Goal: Task Accomplishment & Management: Use online tool/utility

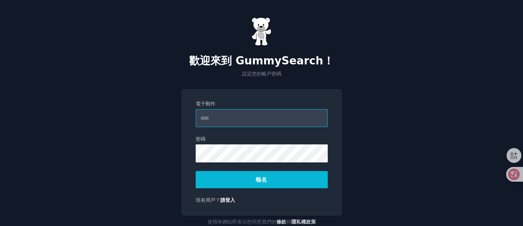
click at [234, 109] on div "電子郵件" at bounding box center [261, 113] width 132 height 27
paste input "**********"
type input "**********"
click at [259, 180] on font "報名" at bounding box center [261, 179] width 12 height 7
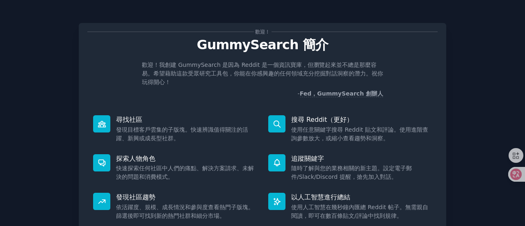
scroll to position [69, 0]
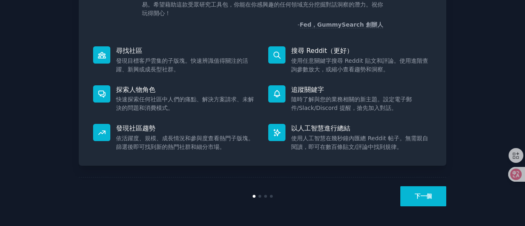
click at [434, 193] on button "下一個" at bounding box center [423, 196] width 46 height 20
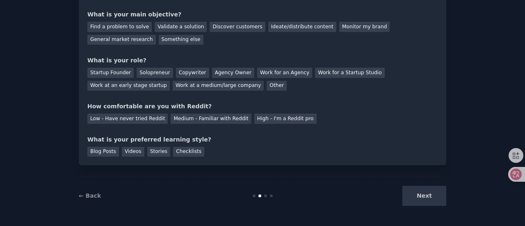
click at [409, 187] on div "Next" at bounding box center [384, 196] width 123 height 20
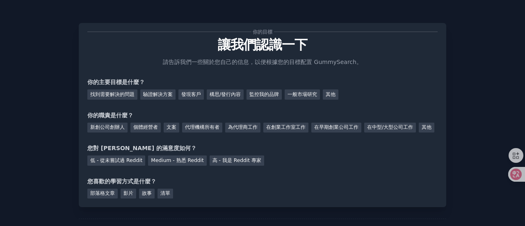
scroll to position [55, 0]
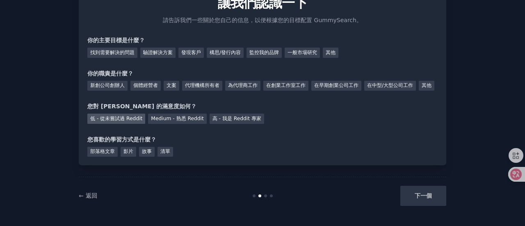
click at [114, 117] on font "低 - 從未嘗試過 Reddit" at bounding box center [116, 119] width 52 height 6
click at [131, 152] on font "影片" at bounding box center [128, 151] width 10 height 6
click at [95, 148] on font "部落格文章" at bounding box center [102, 151] width 25 height 6
click at [126, 152] on font "影片" at bounding box center [128, 151] width 10 height 6
click at [115, 151] on div "部落格文章" at bounding box center [102, 152] width 30 height 10
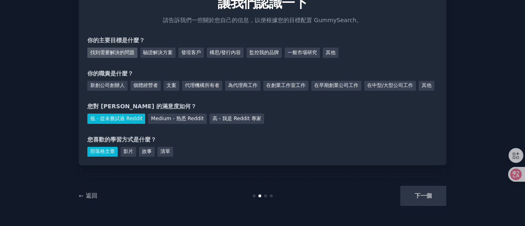
click at [128, 50] on font "找到需要解決的問題" at bounding box center [112, 53] width 44 height 6
click at [170, 36] on div "你的主要目標是什麼？" at bounding box center [262, 40] width 350 height 9
click at [158, 50] on font "驗證解決方案" at bounding box center [158, 53] width 30 height 6
click at [114, 50] on font "找到需要解決的問題" at bounding box center [112, 53] width 44 height 6
click at [147, 82] on font "個體經營者" at bounding box center [145, 85] width 25 height 6
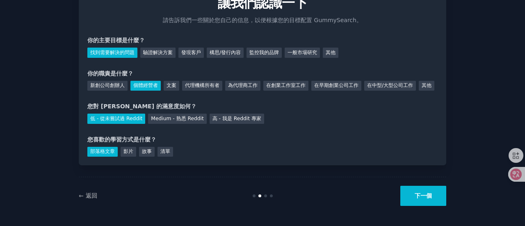
click at [144, 81] on div "個體經營者" at bounding box center [145, 86] width 30 height 10
click at [145, 82] on font "個體經營者" at bounding box center [145, 85] width 25 height 6
click at [80, 195] on font "← 返回" at bounding box center [88, 195] width 18 height 7
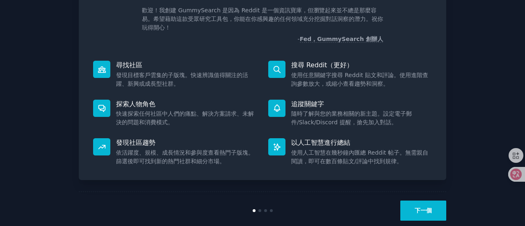
click at [440, 213] on button "下一個" at bounding box center [423, 210] width 46 height 20
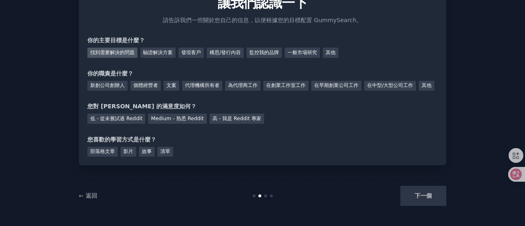
click at [130, 50] on font "找到需要解決的問題" at bounding box center [112, 53] width 44 height 6
click at [153, 48] on div "驗證解決方案" at bounding box center [157, 53] width 35 height 10
click at [139, 81] on div "個體經營者" at bounding box center [145, 86] width 30 height 10
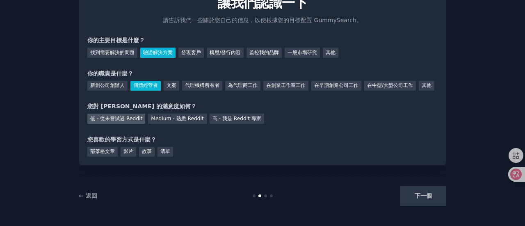
click at [120, 118] on font "低 - 從未嘗試過 Reddit" at bounding box center [116, 119] width 52 height 6
click at [100, 153] on font "部落格文章" at bounding box center [102, 151] width 25 height 6
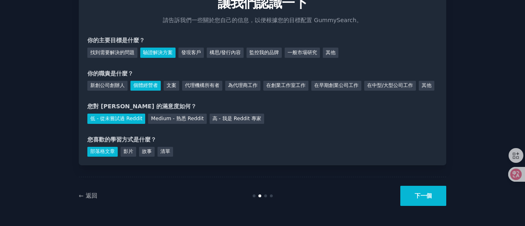
click at [438, 195] on button "下一個" at bounding box center [423, 196] width 46 height 20
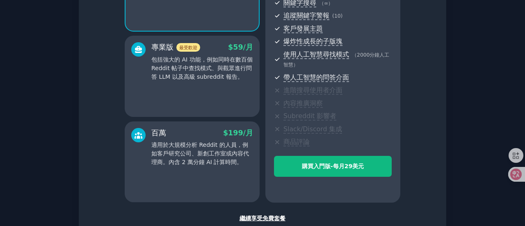
scroll to position [177, 0]
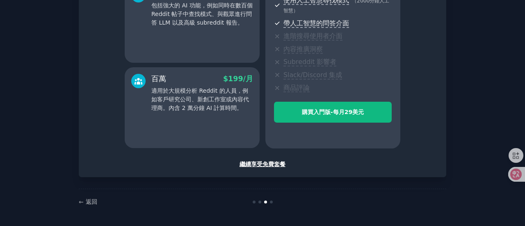
click at [267, 161] on div "繼續享受免費套餐" at bounding box center [262, 164] width 350 height 9
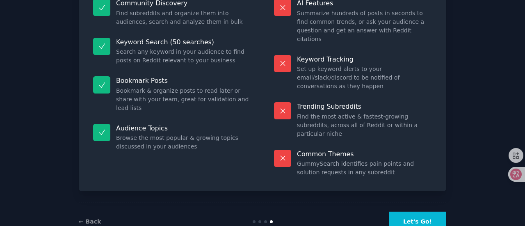
click at [267, 164] on div "Free plan info Included in the Free tier 50 searches on the free tier gets you …" at bounding box center [262, 51] width 367 height 279
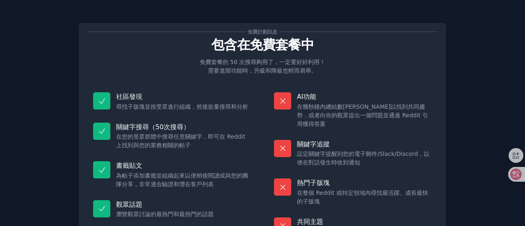
scroll to position [85, 0]
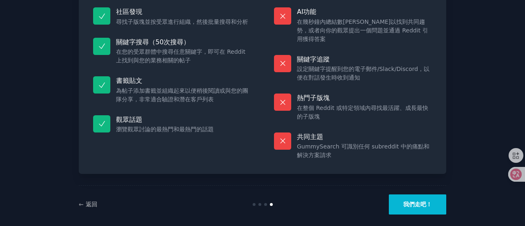
click at [424, 200] on button "我們走吧！" at bounding box center [417, 204] width 57 height 20
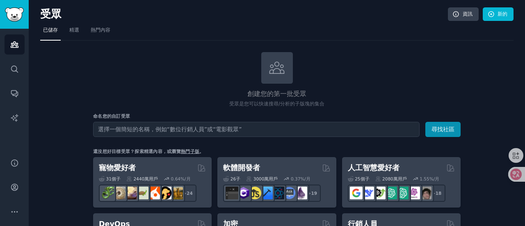
click at [132, 119] on div "命名您的自訂受眾 觀眾姓名 尋找社區" at bounding box center [276, 125] width 367 height 24
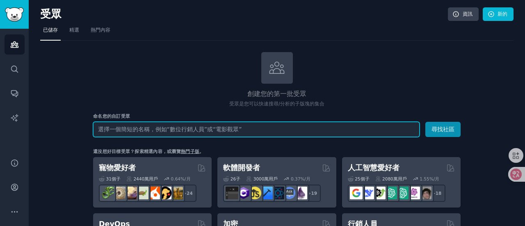
click at [121, 130] on input "text" at bounding box center [256, 129] width 326 height 15
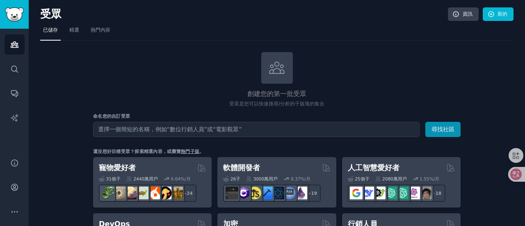
drag, startPoint x: 439, startPoint y: 8, endPoint x: 475, endPoint y: 43, distance: 50.1
click at [227, 19] on h2 "受眾" at bounding box center [243, 14] width 407 height 13
click at [294, 84] on div "創建您的第一批受眾 受眾是您可以快速搜尋/分析的子版塊的集合" at bounding box center [276, 80] width 367 height 56
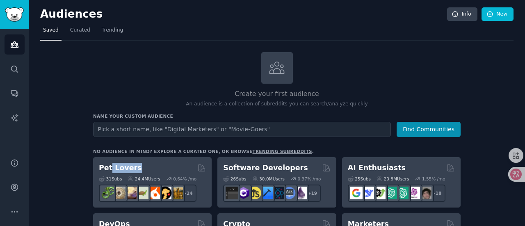
drag, startPoint x: 107, startPoint y: 167, endPoint x: 188, endPoint y: 110, distance: 98.5
click at [135, 167] on div "Pet Lovers" at bounding box center [152, 168] width 107 height 10
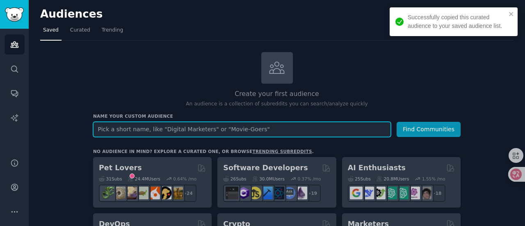
click at [186, 131] on input "text" at bounding box center [242, 129] width 298 height 15
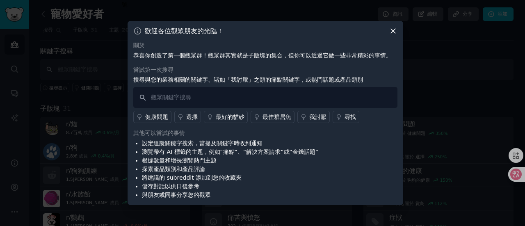
drag, startPoint x: 220, startPoint y: 45, endPoint x: 215, endPoint y: 48, distance: 6.1
click at [220, 45] on div "關於" at bounding box center [265, 45] width 264 height 9
click at [161, 118] on font "健康問題" at bounding box center [156, 117] width 23 height 7
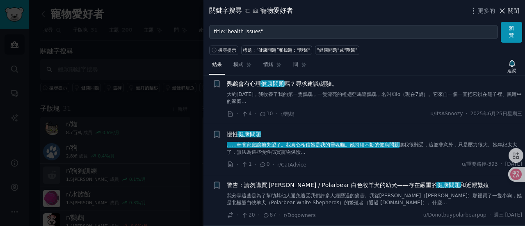
scroll to position [1631, 0]
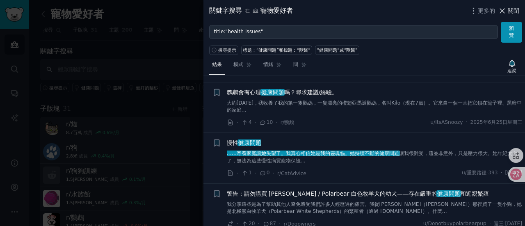
click at [503, 9] on icon at bounding box center [502, 11] width 5 height 5
click at [508, 9] on link "添加" at bounding box center [497, 14] width 31 height 14
click at [506, 9] on link "添加" at bounding box center [497, 14] width 31 height 14
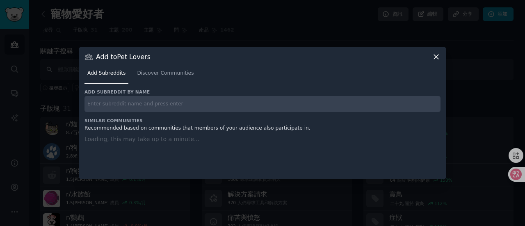
click at [503, 9] on div at bounding box center [262, 113] width 525 height 226
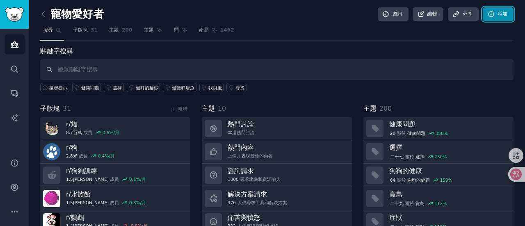
click at [499, 8] on link "添加" at bounding box center [497, 14] width 31 height 14
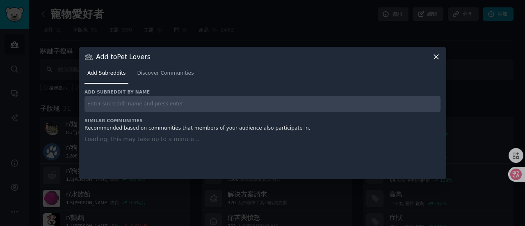
click at [499, 8] on div at bounding box center [262, 113] width 525 height 226
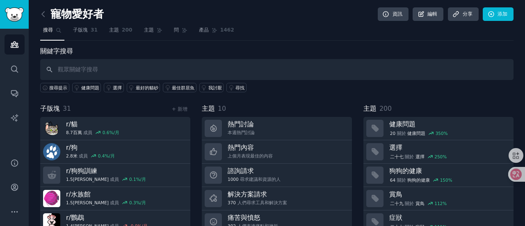
click at [10, 173] on div "幫助 帳戶 更多的" at bounding box center [14, 186] width 29 height 77
click at [15, 191] on icon "側邊欄" at bounding box center [14, 187] width 9 height 9
